Goal: Transaction & Acquisition: Purchase product/service

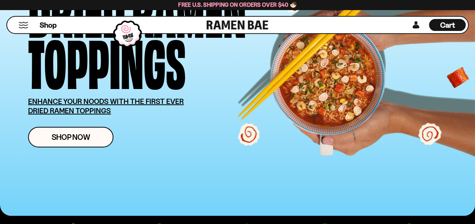
scroll to position [105, 0]
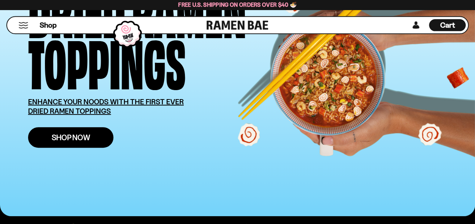
click at [76, 134] on span "Shop Now" at bounding box center [71, 138] width 39 height 8
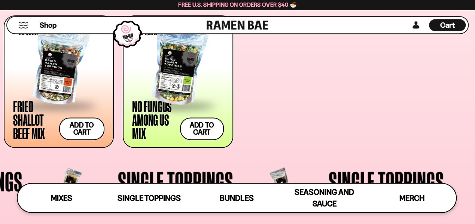
scroll to position [443, 0]
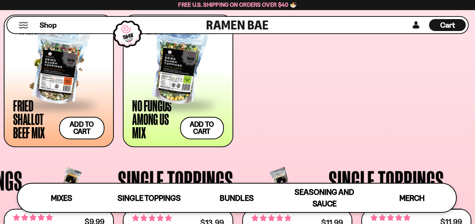
click at [71, 63] on div at bounding box center [58, 66] width 91 height 75
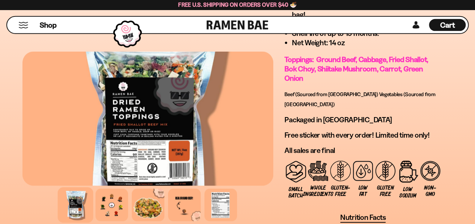
scroll to position [724, 0]
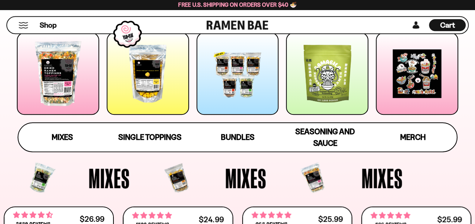
scroll to position [119, 0]
click at [75, 140] on link "Mixes" at bounding box center [62, 137] width 88 height 28
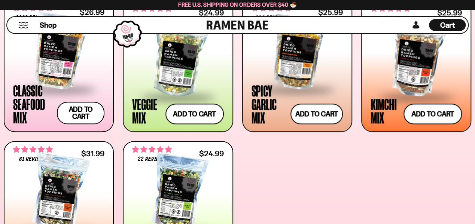
scroll to position [318, 0]
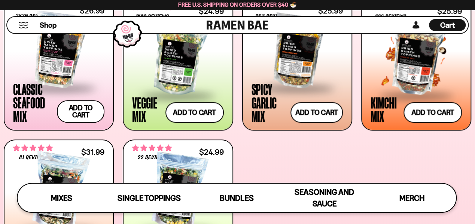
click at [399, 79] on div at bounding box center [415, 57] width 91 height 75
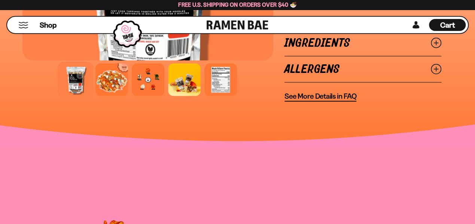
scroll to position [851, 0]
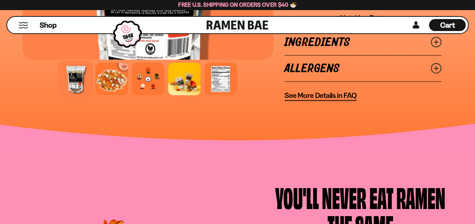
click at [336, 51] on link "Ingredients" at bounding box center [362, 43] width 157 height 26
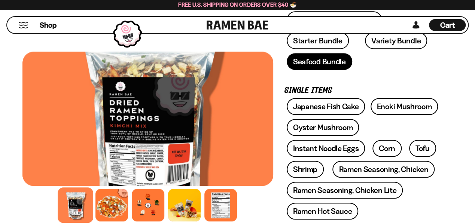
scroll to position [226, 0]
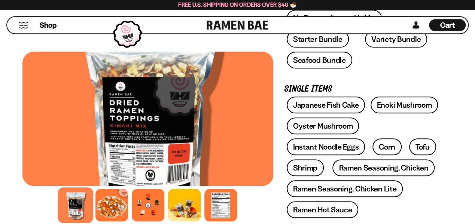
click at [371, 37] on div "Shop Cart D0381C2F-513E-4F90-8A41-6F0A75DCBAAA" at bounding box center [237, 25] width 475 height 31
click at [365, 43] on link "Variety Bundle" at bounding box center [396, 39] width 62 height 17
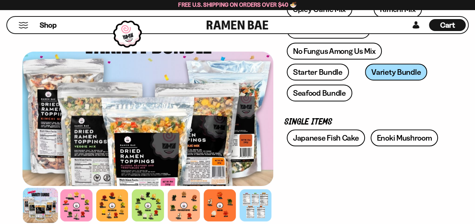
scroll to position [183, 0]
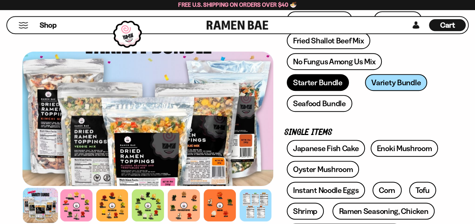
click at [327, 82] on link "Starter Bundle" at bounding box center [318, 82] width 62 height 17
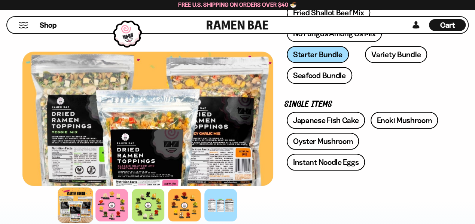
scroll to position [229, 0]
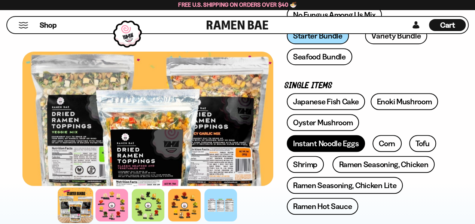
click at [321, 143] on link "Instant Noodle Eggs" at bounding box center [326, 143] width 78 height 17
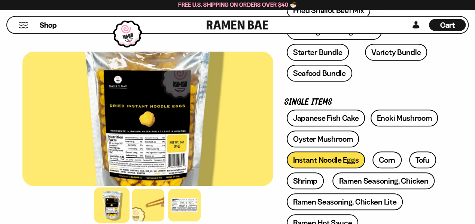
scroll to position [214, 0]
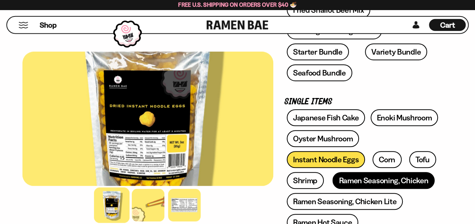
click at [349, 181] on link "Ramen Seasoning, Chicken" at bounding box center [383, 180] width 102 height 17
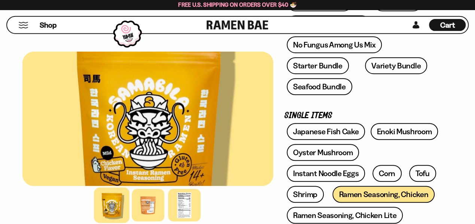
scroll to position [285, 0]
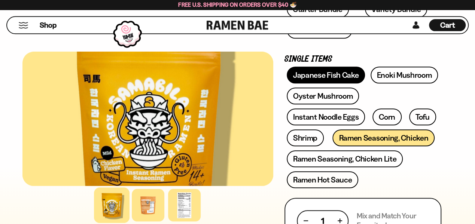
click at [326, 76] on link "Japanese Fish Cake" at bounding box center [326, 75] width 79 height 17
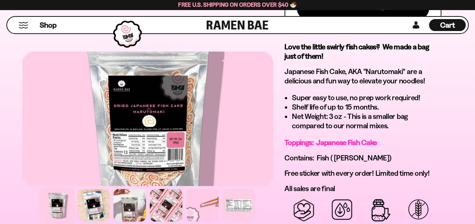
scroll to position [591, 0]
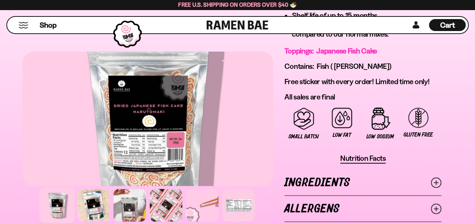
click at [330, 174] on link "Ingredients" at bounding box center [362, 182] width 157 height 26
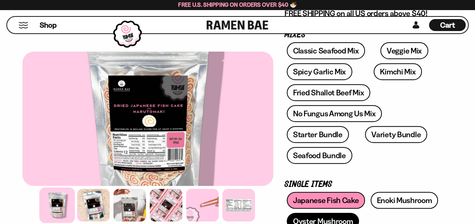
scroll to position [132, 0]
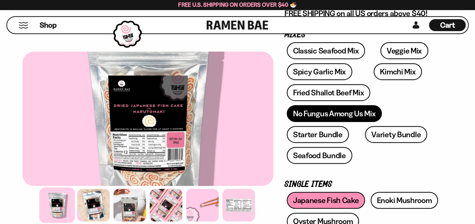
click at [333, 116] on link "No Fungus Among Us Mix" at bounding box center [334, 113] width 95 height 17
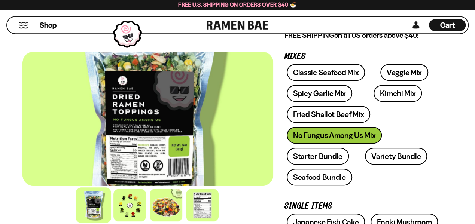
scroll to position [135, 0]
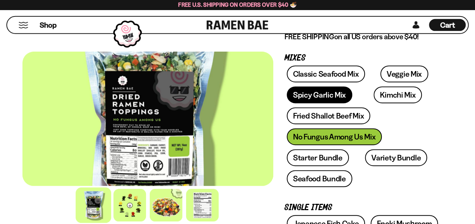
click at [327, 92] on link "Spicy Garlic Mix" at bounding box center [319, 94] width 65 height 17
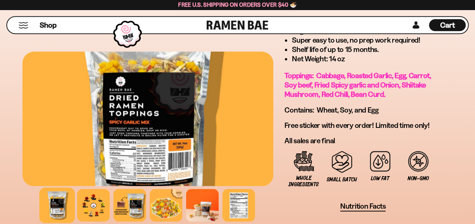
scroll to position [603, 0]
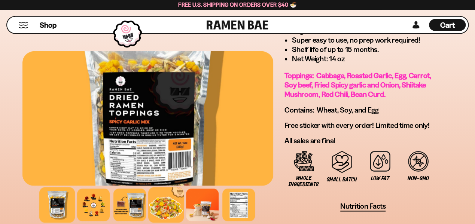
click at [162, 209] on div at bounding box center [166, 205] width 36 height 36
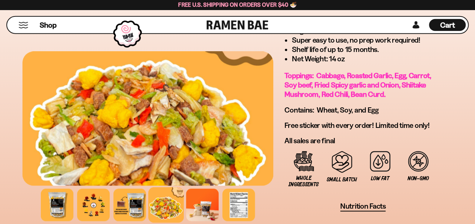
click at [160, 213] on div at bounding box center [166, 205] width 36 height 36
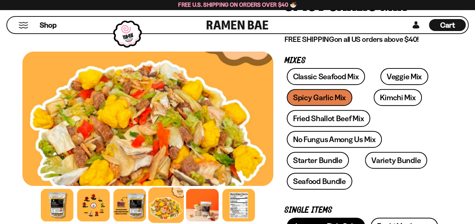
scroll to position [105, 0]
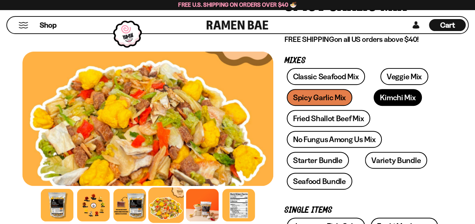
click at [376, 99] on link "Kimchi Mix" at bounding box center [397, 97] width 48 height 17
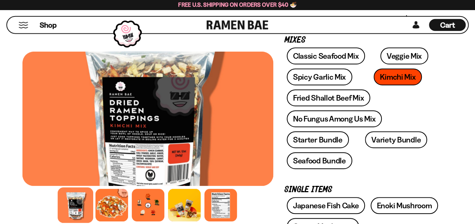
scroll to position [125, 0]
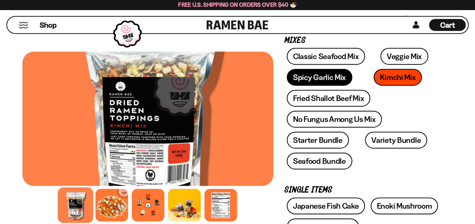
click at [321, 83] on link "Spicy Garlic Mix" at bounding box center [319, 77] width 65 height 17
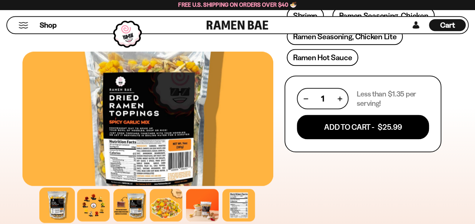
scroll to position [381, 0]
